Goal: Check status: Check status

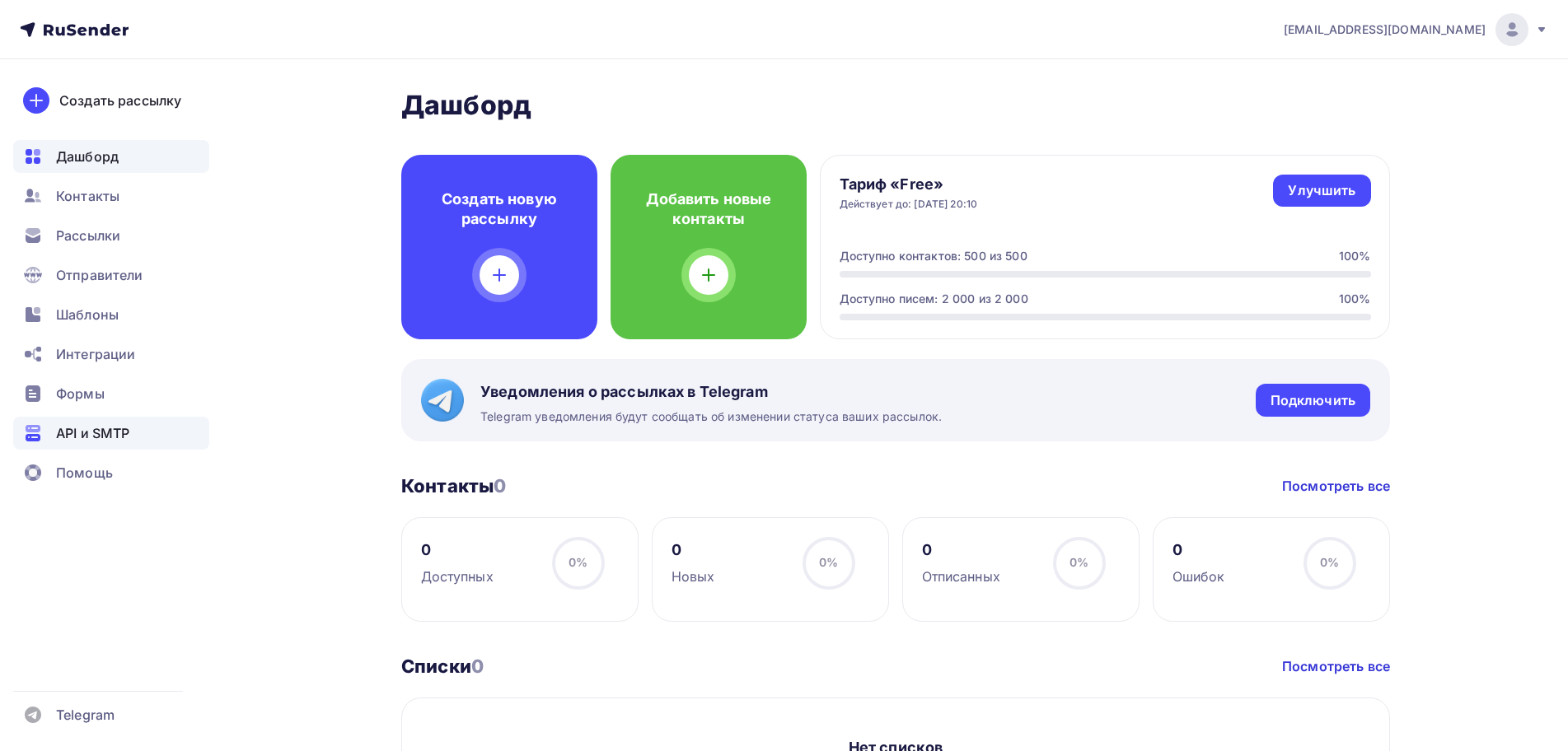
click at [136, 421] on div "API и SMTP" at bounding box center [111, 433] width 196 height 33
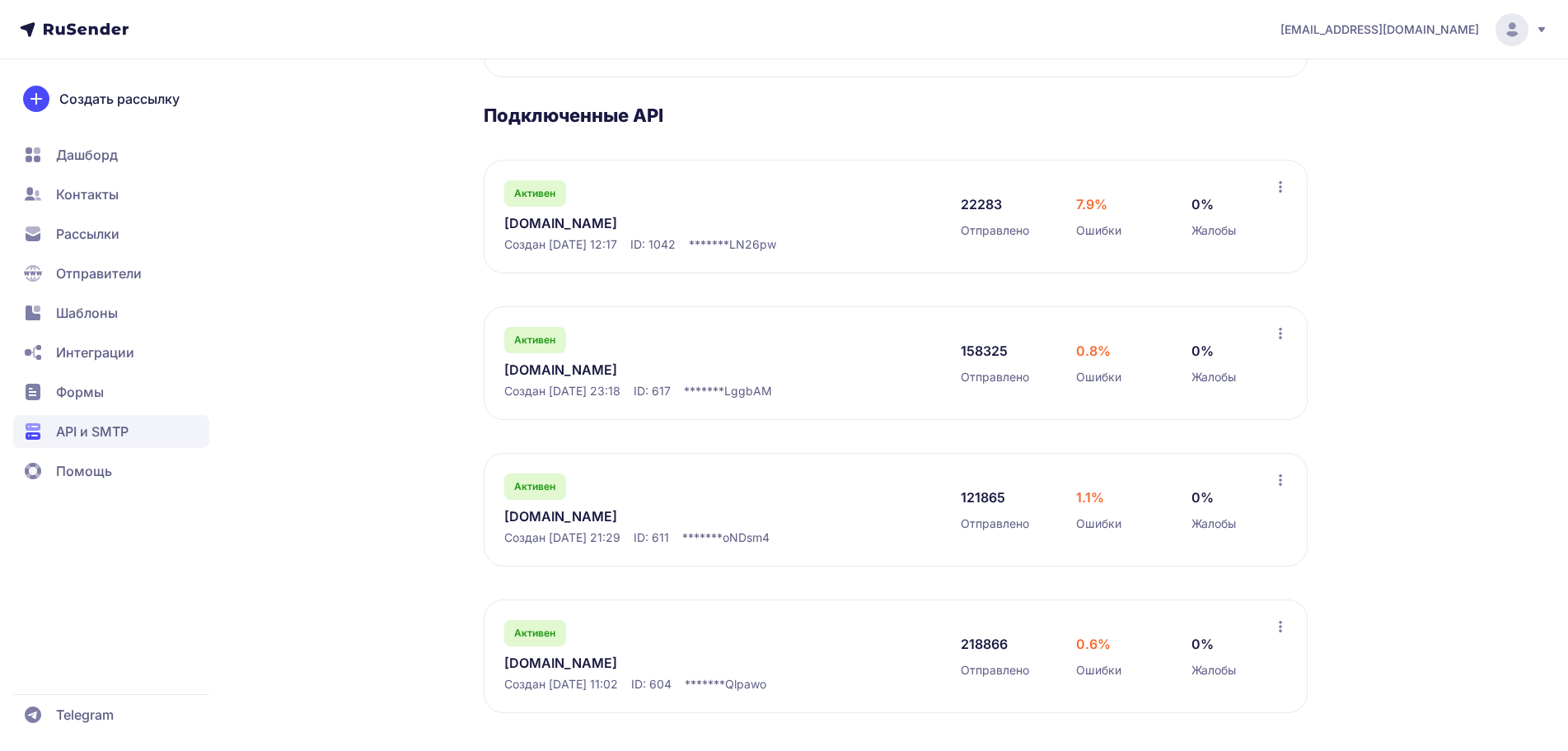
scroll to position [239, 0]
click at [577, 516] on link "[DOMAIN_NAME]" at bounding box center [673, 514] width 338 height 19
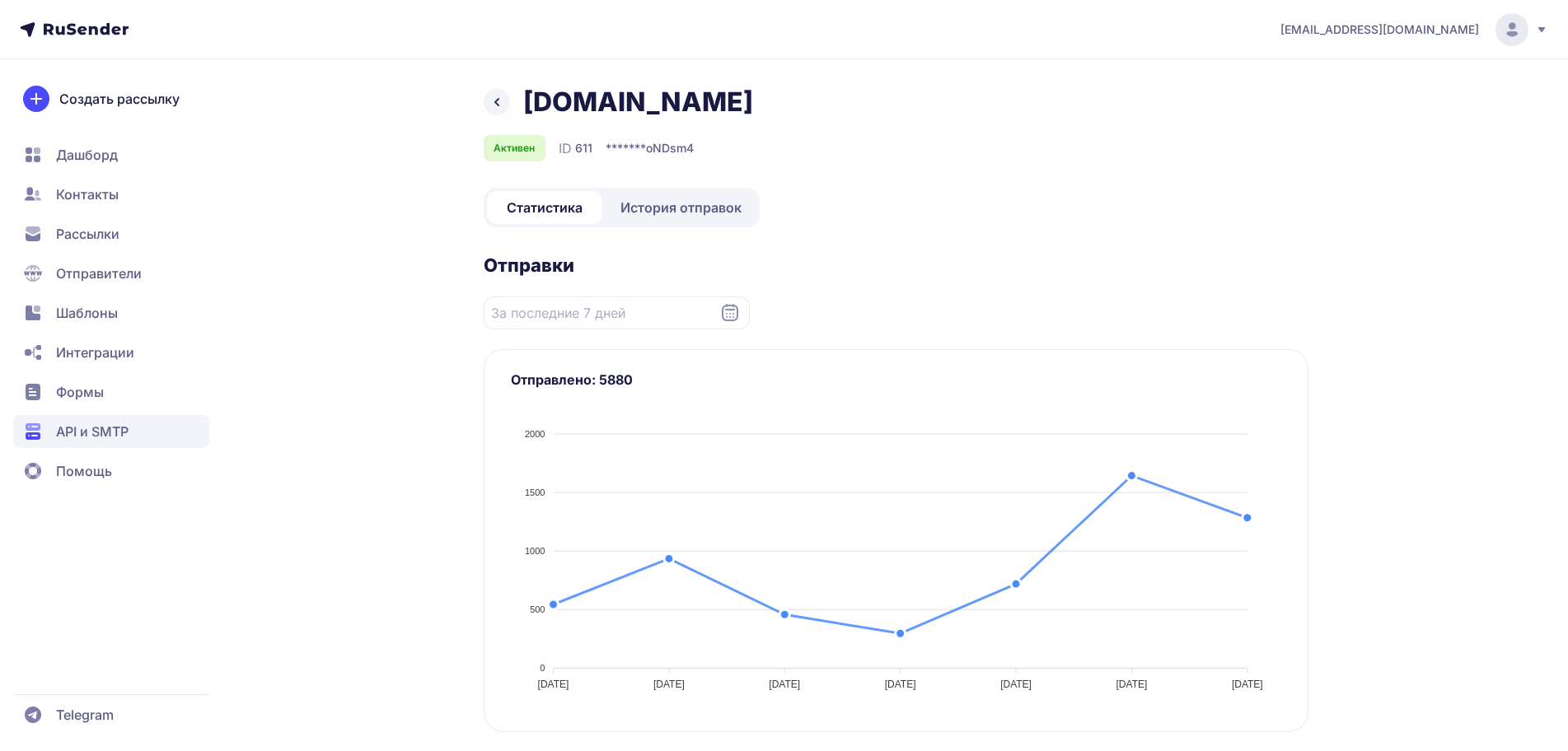
click at [681, 204] on span "История отправок" at bounding box center [681, 208] width 121 height 19
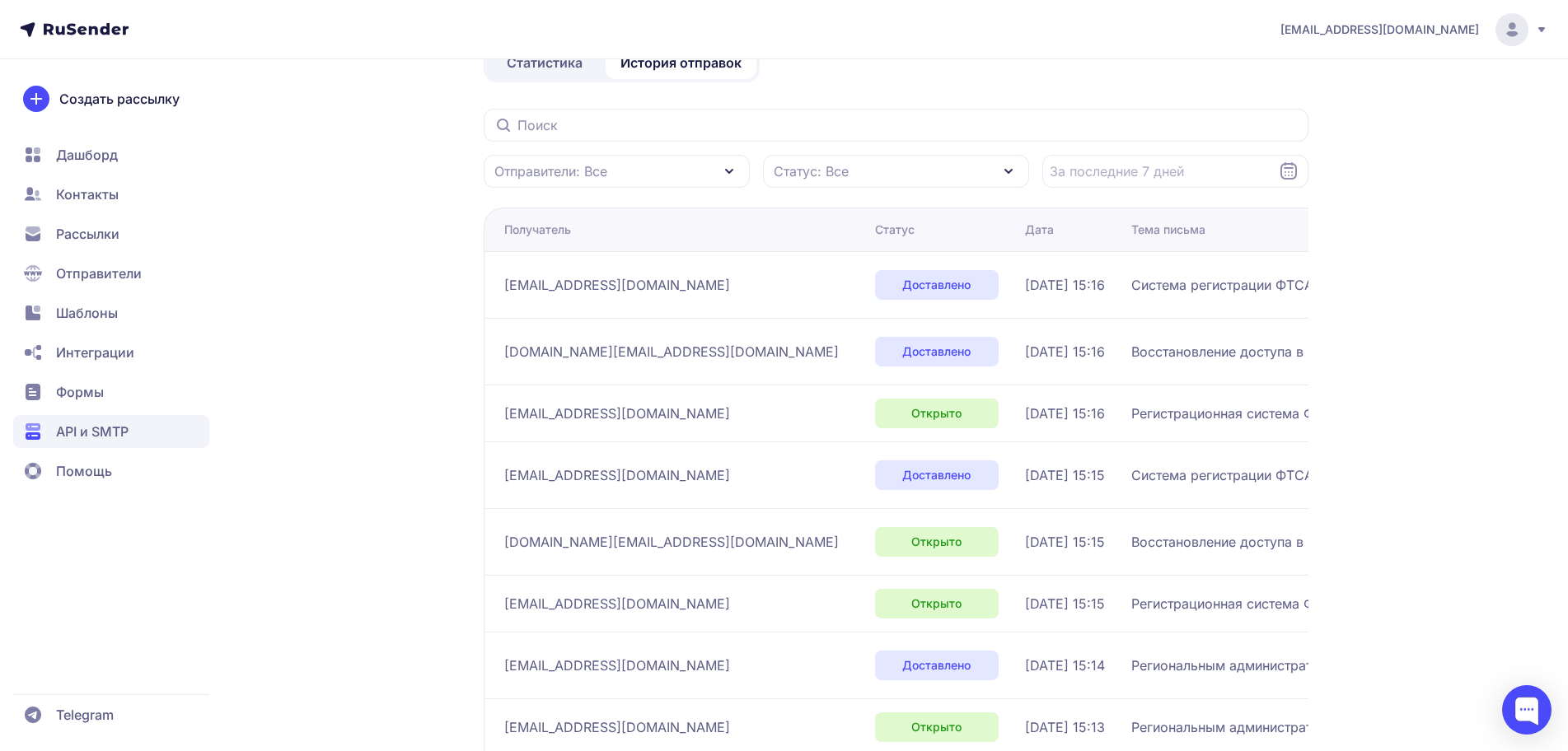
scroll to position [146, 0]
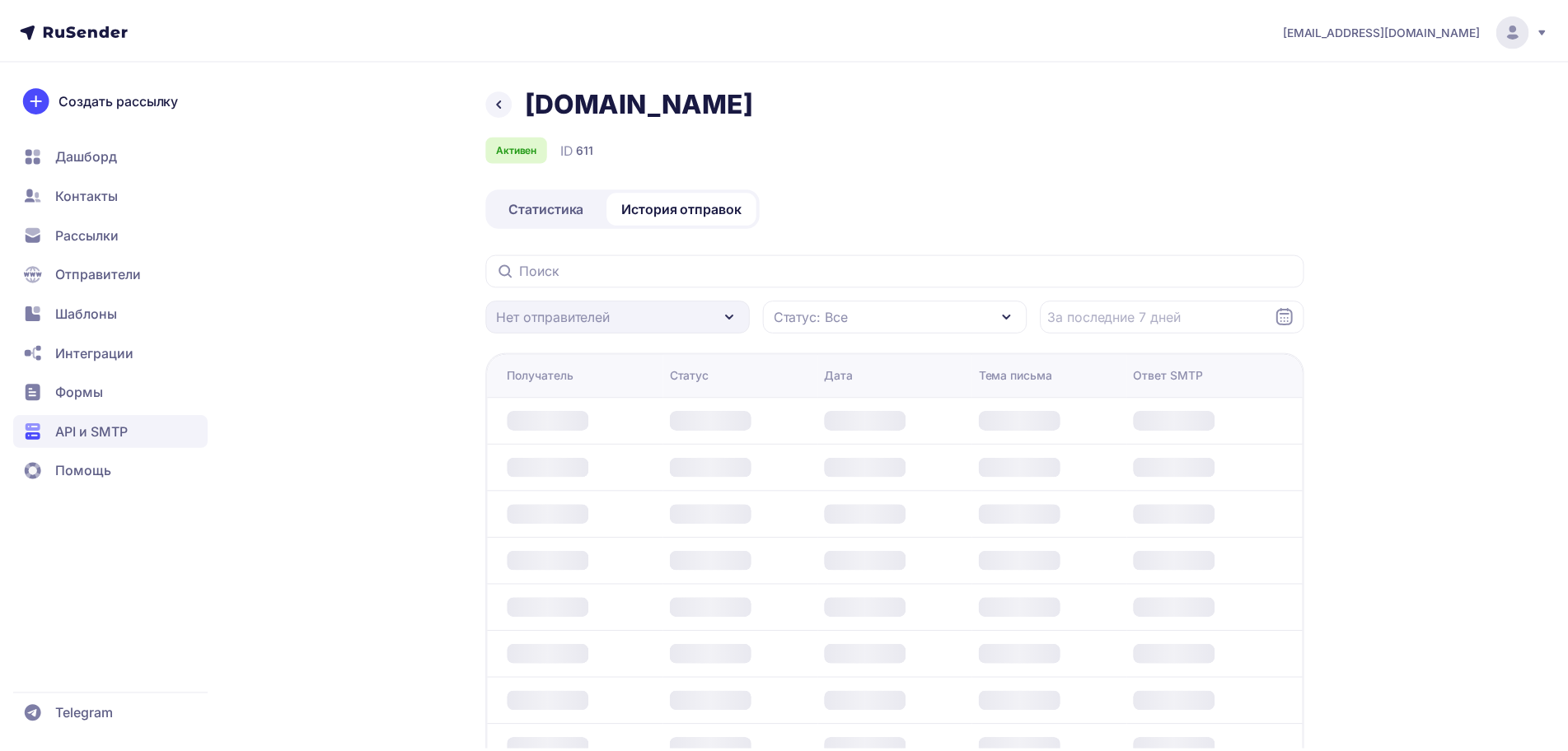
scroll to position [146, 0]
